Goal: Task Accomplishment & Management: Manage account settings

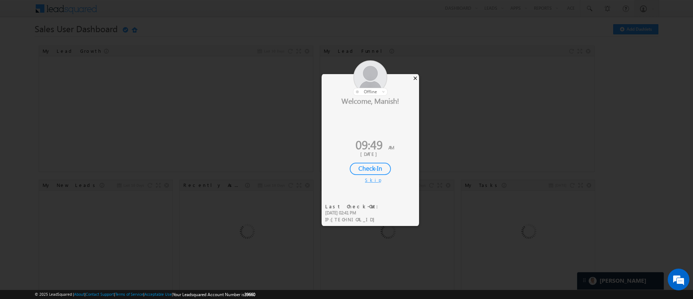
click at [415, 81] on div "×" at bounding box center [416, 78] width 8 height 8
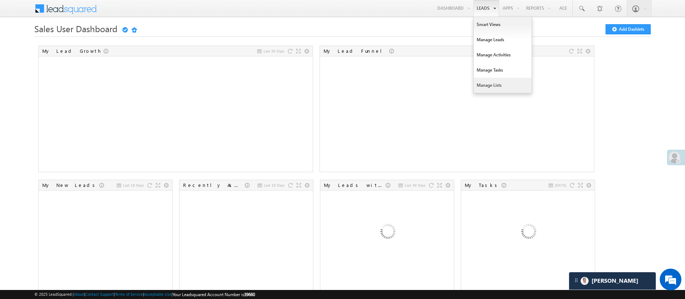
click at [500, 82] on link "Manage Lists" at bounding box center [503, 85] width 58 height 15
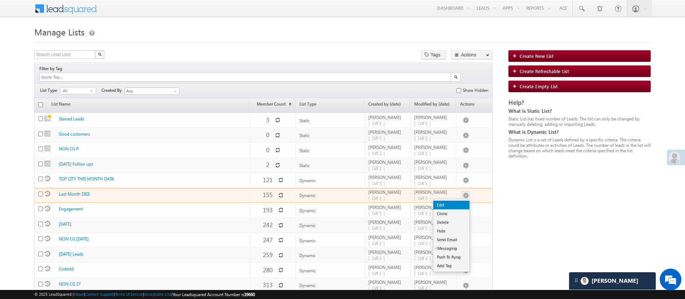
click at [461, 200] on link "Edit" at bounding box center [451, 204] width 36 height 9
checkbox input "true"
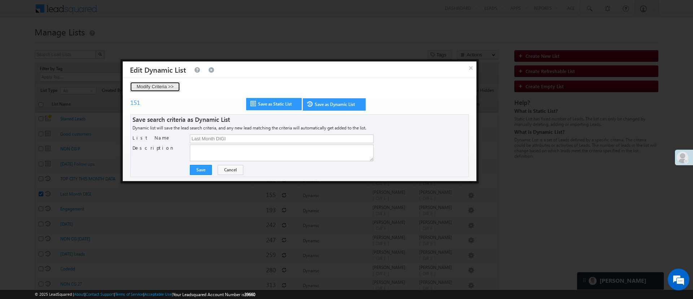
click at [156, 89] on button "Modify Criteria >>" at bounding box center [155, 87] width 50 height 10
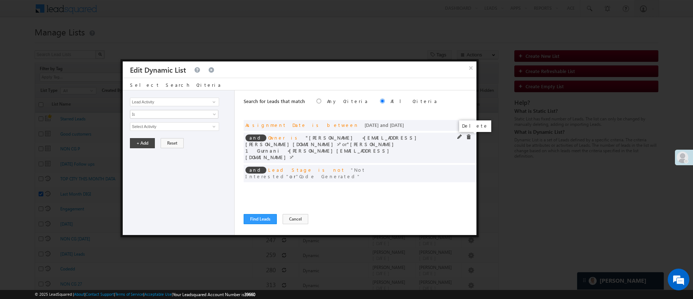
click at [469, 136] on span at bounding box center [468, 136] width 5 height 5
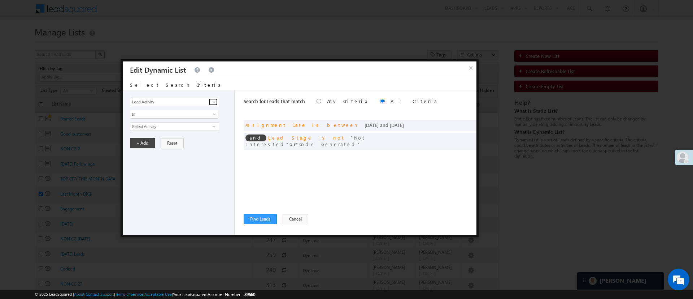
click at [213, 100] on span at bounding box center [214, 102] width 6 height 6
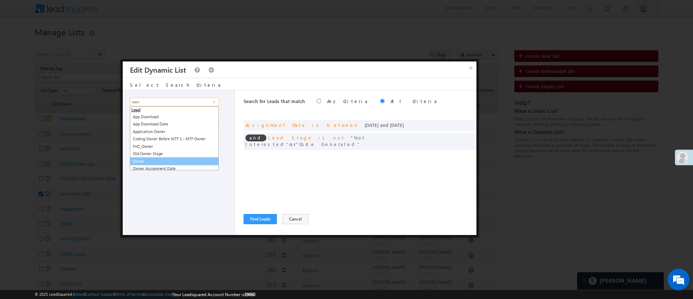
click at [159, 160] on link "Owner" at bounding box center [174, 161] width 89 height 8
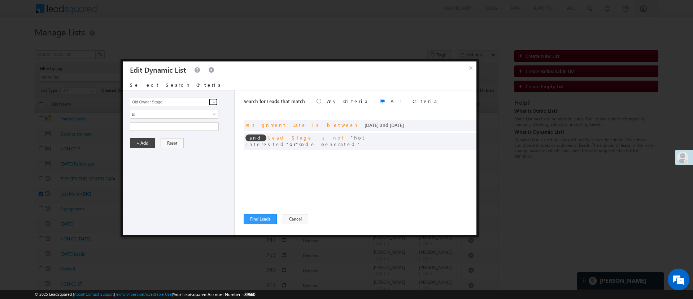
click at [215, 101] on span at bounding box center [214, 102] width 6 height 6
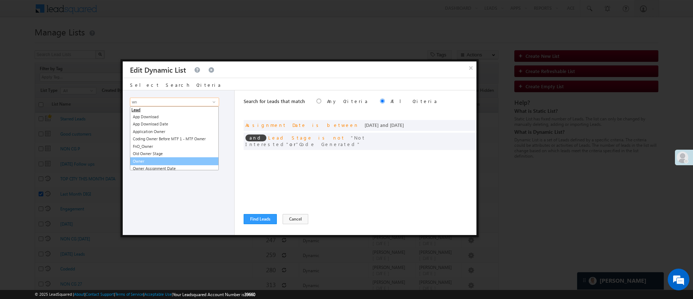
click at [149, 159] on link "Owner" at bounding box center [174, 161] width 89 height 8
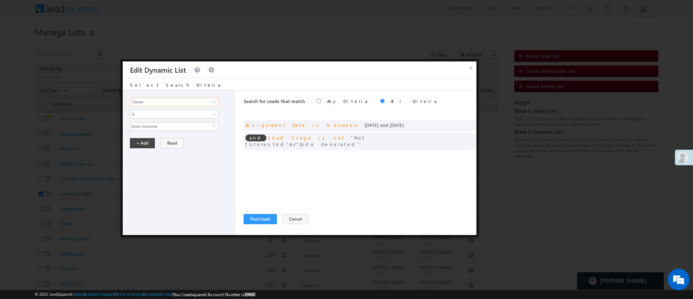
type input "Owner"
click at [179, 122] on span "None Selected" at bounding box center [171, 126] width 82 height 8
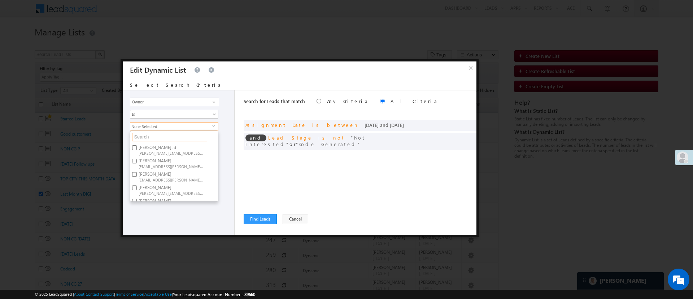
click at [173, 137] on input "text" at bounding box center [169, 137] width 75 height 9
type input "la"
click at [159, 150] on span "Lavisha.Gautam@angelbroking.com" at bounding box center [171, 152] width 65 height 5
click at [137, 150] on input "Lavisha Gautam Lavisha.Gautam@angelbroking.com" at bounding box center [134, 147] width 5 height 5
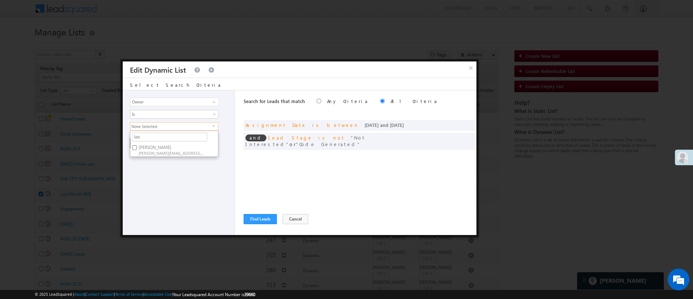
checkbox input "true"
click at [162, 170] on div "Lead Activity Task Sales Group Prospect Id WA Last Message Timestamp 4th Day Di…" at bounding box center [179, 162] width 112 height 144
click at [147, 143] on button "+ Add" at bounding box center [142, 143] width 25 height 10
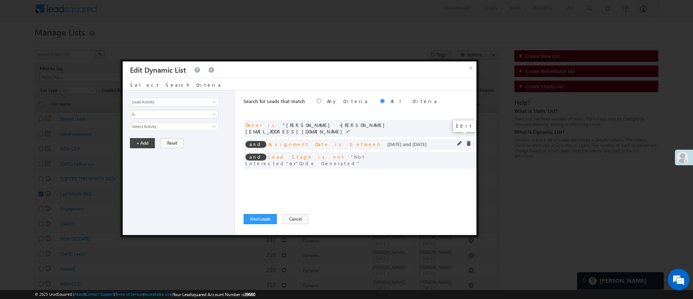
click at [460, 141] on span at bounding box center [459, 143] width 5 height 5
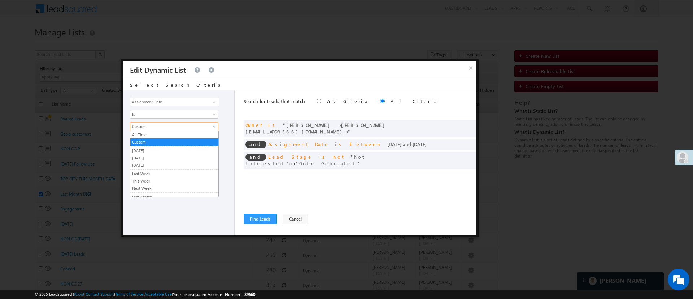
click at [186, 129] on link "Custom" at bounding box center [174, 126] width 88 height 9
click at [179, 156] on link "This Month" at bounding box center [174, 155] width 88 height 6
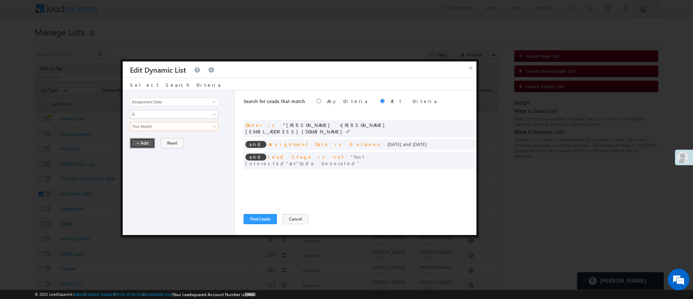
click at [148, 144] on button "+ Add" at bounding box center [142, 143] width 25 height 10
click at [214, 102] on span at bounding box center [214, 102] width 6 height 6
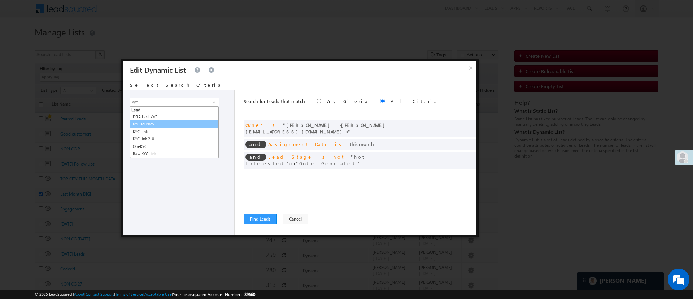
click at [166, 124] on link "KYC Journey" at bounding box center [174, 124] width 89 height 8
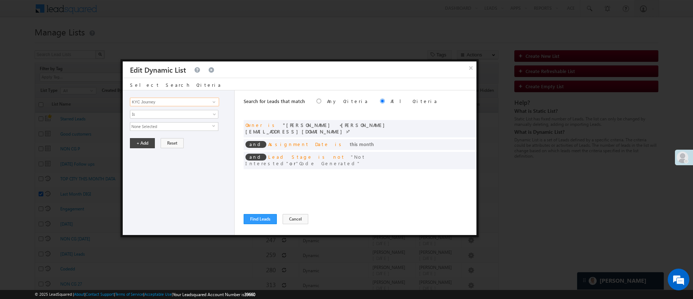
type input "KYC Journey"
click at [166, 124] on span "None Selected" at bounding box center [171, 126] width 82 height 8
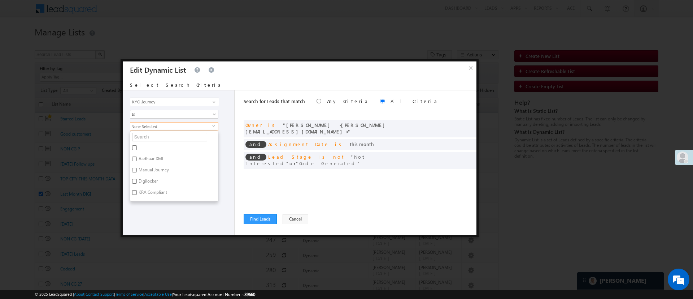
click at [152, 181] on label "Digilocker" at bounding box center [147, 182] width 35 height 11
click at [137, 181] on input "Digilocker" at bounding box center [134, 181] width 5 height 5
checkbox input "true"
click at [157, 205] on div "Lead Activity Task Sales Group Prospect Id WA Last Message Timestamp 4th Day Di…" at bounding box center [179, 162] width 112 height 144
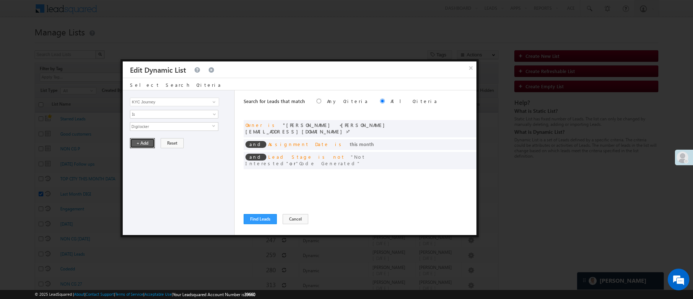
click at [146, 145] on button "+ Add" at bounding box center [142, 143] width 25 height 10
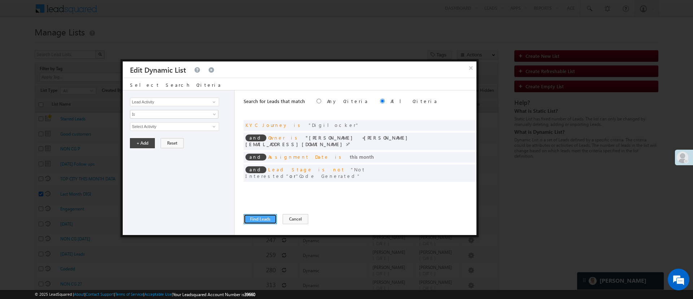
click at [263, 217] on button "Find Leads" at bounding box center [260, 219] width 33 height 10
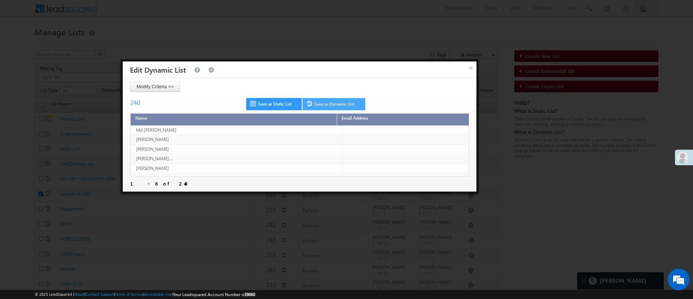
click at [329, 108] on link "Save as Dynamic List" at bounding box center [334, 104] width 63 height 12
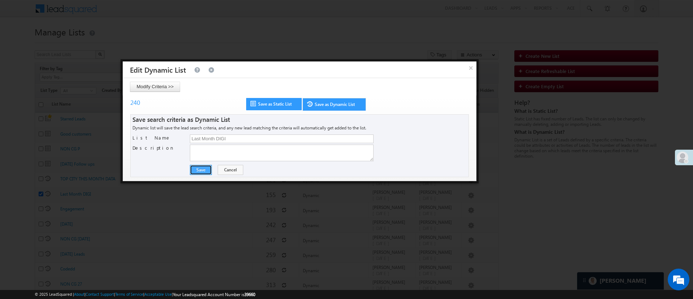
click at [203, 168] on button "Save" at bounding box center [201, 170] width 22 height 10
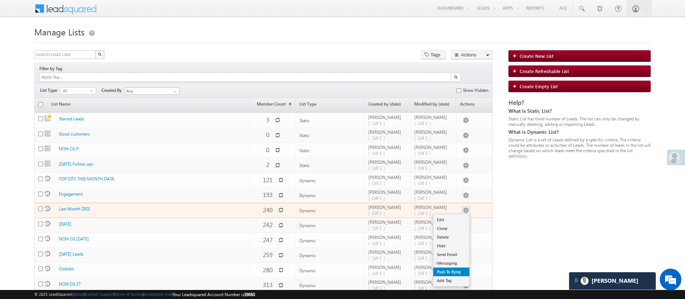
click at [448, 267] on link "Push To Ryng" at bounding box center [451, 271] width 36 height 9
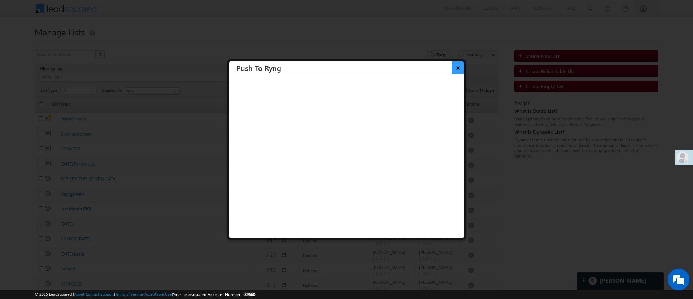
click at [452, 68] on button "×" at bounding box center [458, 67] width 12 height 13
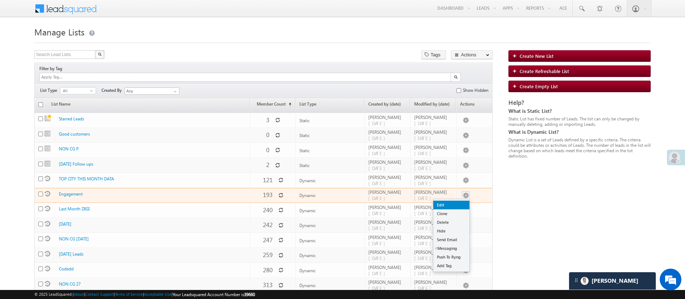
click at [456, 200] on link "Edit" at bounding box center [451, 204] width 36 height 9
checkbox input "true"
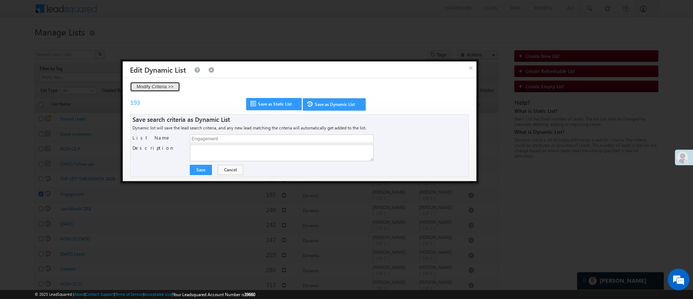
click at [173, 87] on button "Modify Criteria >>" at bounding box center [155, 87] width 50 height 10
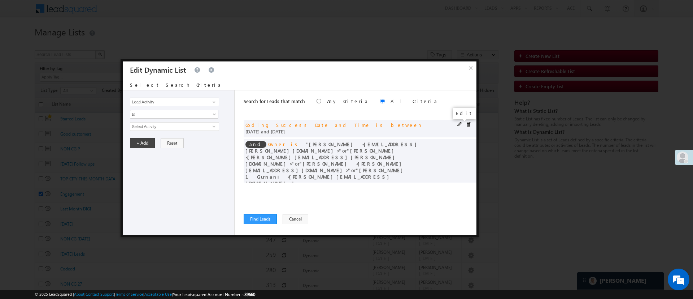
click at [458, 125] on span at bounding box center [459, 124] width 5 height 5
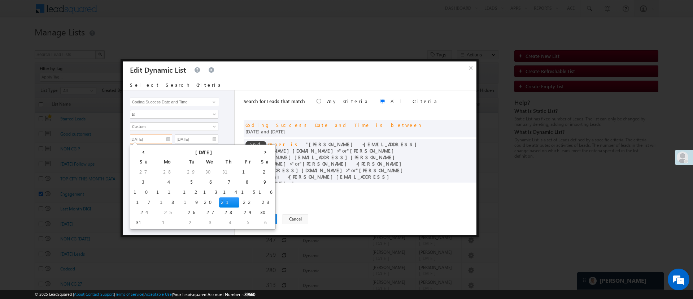
click at [149, 140] on input "08/21/25" at bounding box center [151, 138] width 42 height 9
click at [257, 201] on td "23" at bounding box center [265, 202] width 17 height 10
type input "08/23/25"
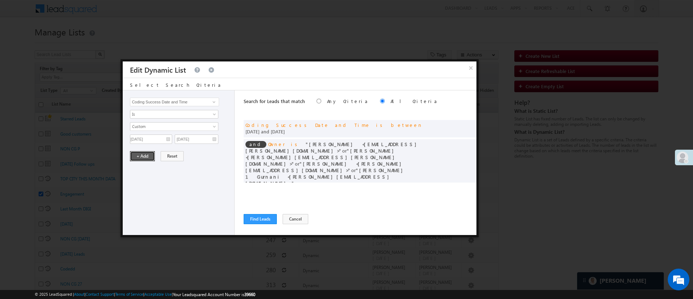
click at [142, 154] on button "+ Add" at bounding box center [142, 156] width 25 height 10
click at [459, 141] on span at bounding box center [459, 143] width 5 height 5
click at [207, 126] on span "4 selected" at bounding box center [171, 126] width 82 height 8
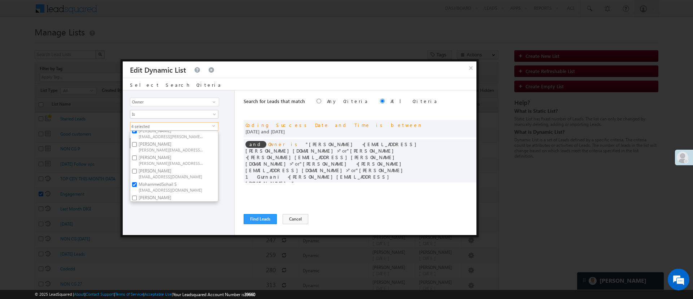
scroll to position [65, 0]
click at [167, 166] on span "MohammedSohail.S@angelbroking.com" at bounding box center [171, 167] width 65 height 5
click at [137, 165] on input "MohammedSohail S MohammedSohail.S@angelbroking.com" at bounding box center [134, 162] width 5 height 5
checkbox input "false"
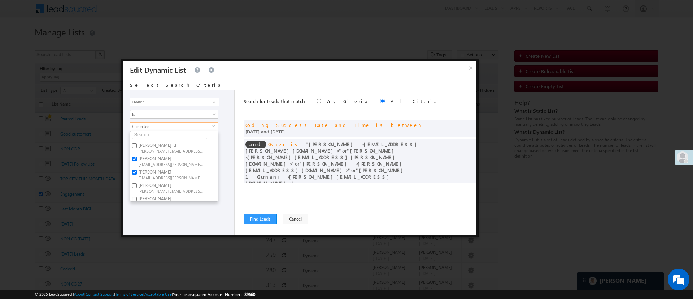
click at [178, 143] on label "Aakansha .d Aakansha.D@angelbroking.com" at bounding box center [170, 147] width 81 height 13
click at [137, 143] on input "Aakansha .d Aakansha.D@angelbroking.com" at bounding box center [134, 145] width 5 height 5
checkbox input "true"
click at [180, 218] on div "Lead Activity Task Sales Group Prospect Id WA Last Message Timestamp 4th Day Di…" at bounding box center [179, 162] width 112 height 144
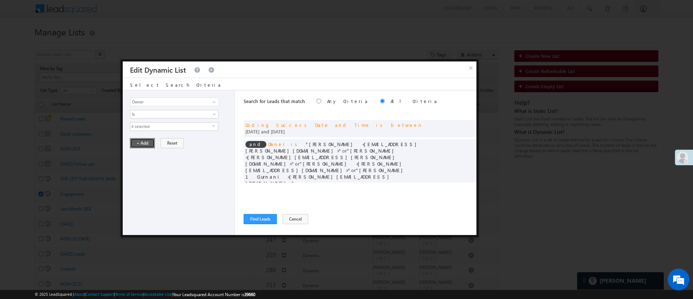
click at [144, 147] on button "+ Add" at bounding box center [142, 143] width 25 height 10
click at [460, 141] on span at bounding box center [459, 143] width 5 height 5
click at [211, 125] on span "4 selected" at bounding box center [171, 126] width 82 height 8
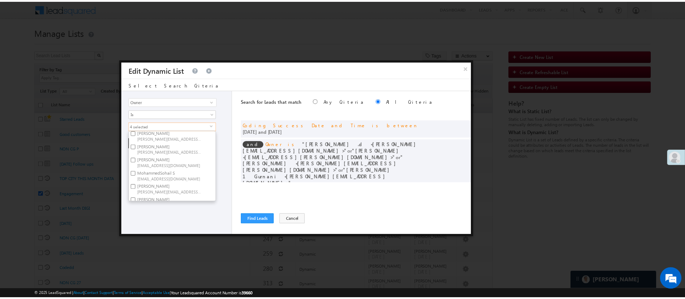
scroll to position [108, 0]
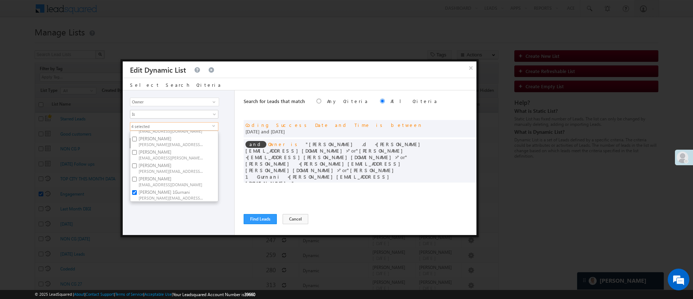
click at [171, 188] on label "Ujjwal 1Gurnani Ujjwal.1Gurnani@angelbroking.com" at bounding box center [170, 194] width 81 height 13
click at [137, 190] on input "Ujjwal 1Gurnani Ujjwal.1Gurnani@angelbroking.com" at bounding box center [134, 192] width 5 height 5
checkbox input "false"
click at [169, 218] on div "Lead Activity Task Sales Group Prospect Id WA Last Message Timestamp 4th Day Di…" at bounding box center [179, 162] width 112 height 144
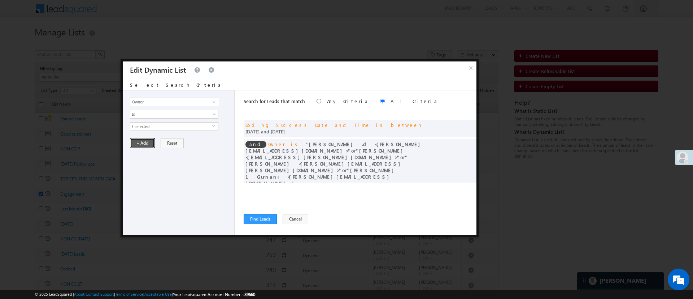
click at [144, 143] on button "+ Add" at bounding box center [142, 143] width 25 height 10
click at [265, 217] on button "Find Leads" at bounding box center [260, 219] width 33 height 10
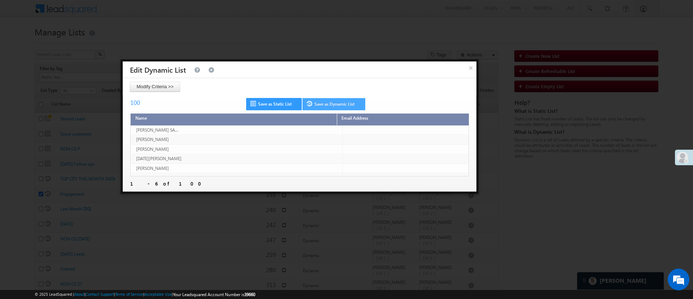
click at [335, 104] on link "Save as Dynamic List" at bounding box center [334, 104] width 63 height 12
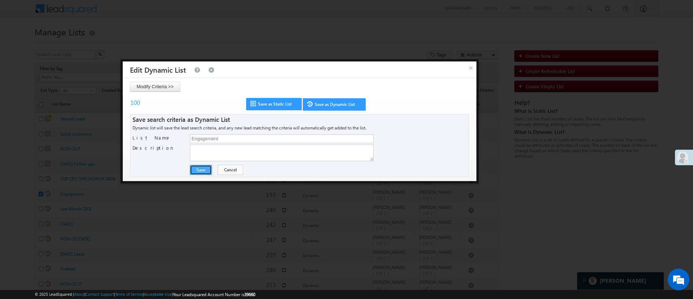
click at [201, 168] on button "Save" at bounding box center [201, 170] width 22 height 10
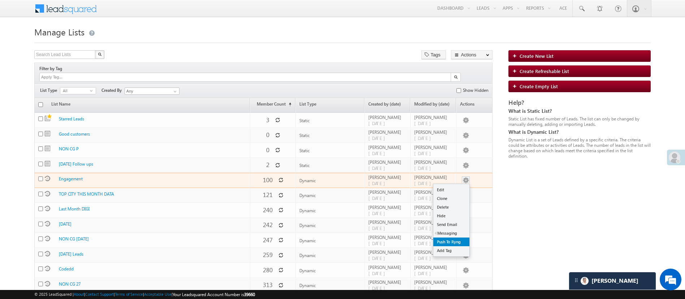
click at [450, 237] on link "Push To Ryng" at bounding box center [451, 241] width 36 height 9
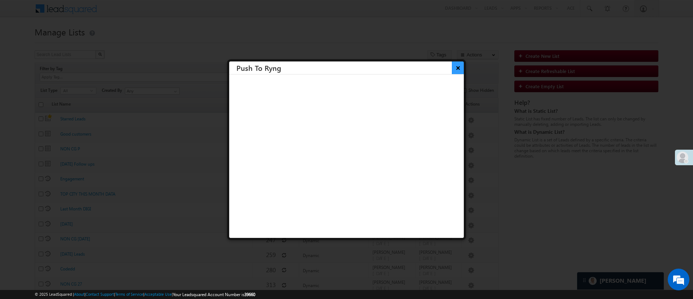
click at [452, 70] on button "×" at bounding box center [458, 67] width 12 height 13
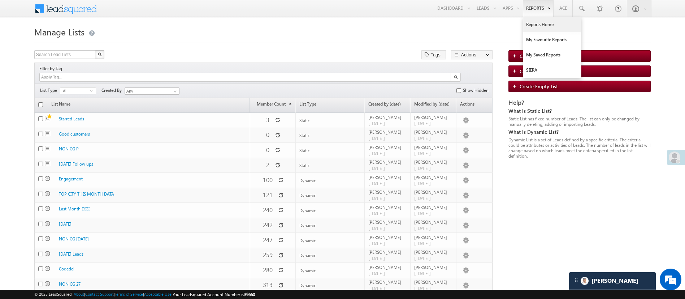
click at [544, 27] on link "Reports Home" at bounding box center [552, 24] width 58 height 15
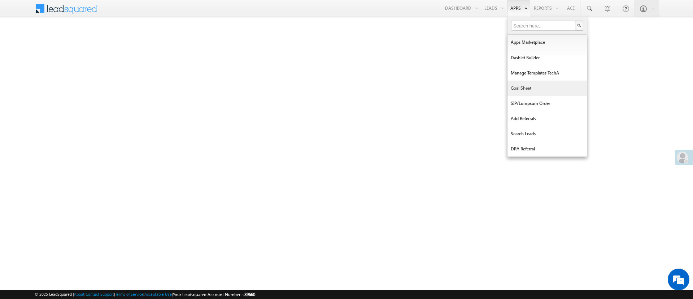
click at [539, 85] on link "Goal Sheet" at bounding box center [547, 88] width 79 height 15
